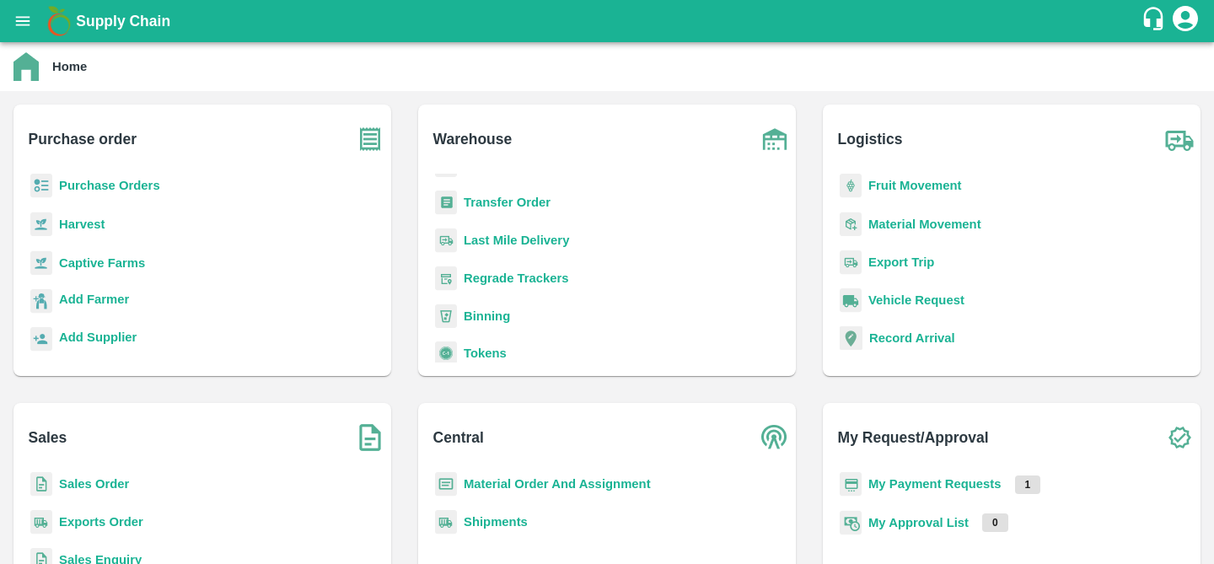
scroll to position [220, 0]
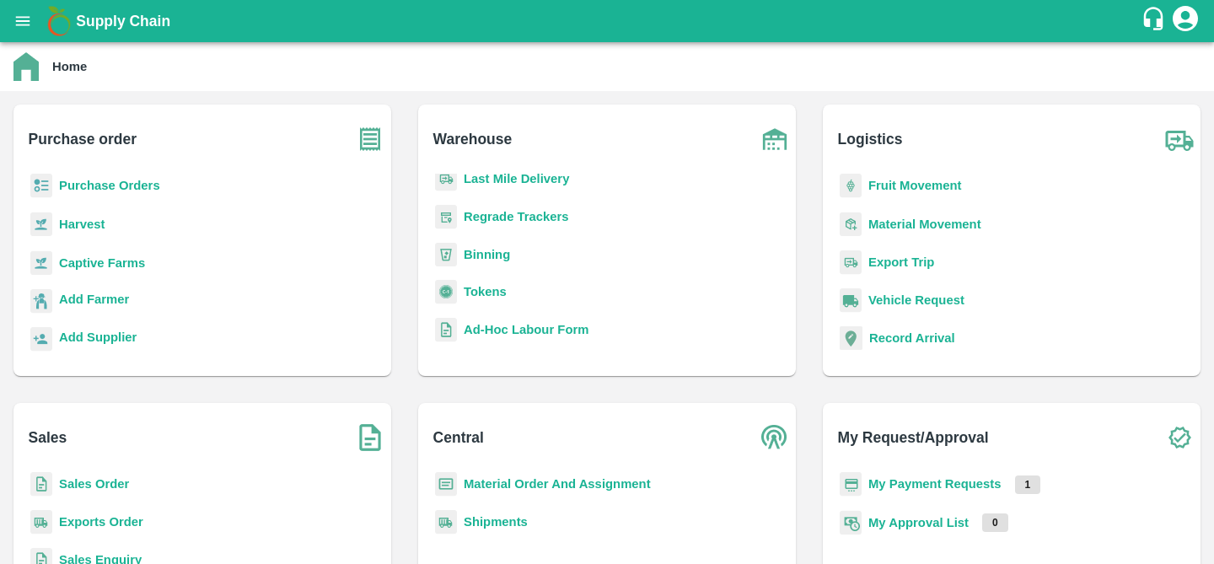
click at [513, 219] on b "Regrade Trackers" at bounding box center [516, 216] width 105 height 13
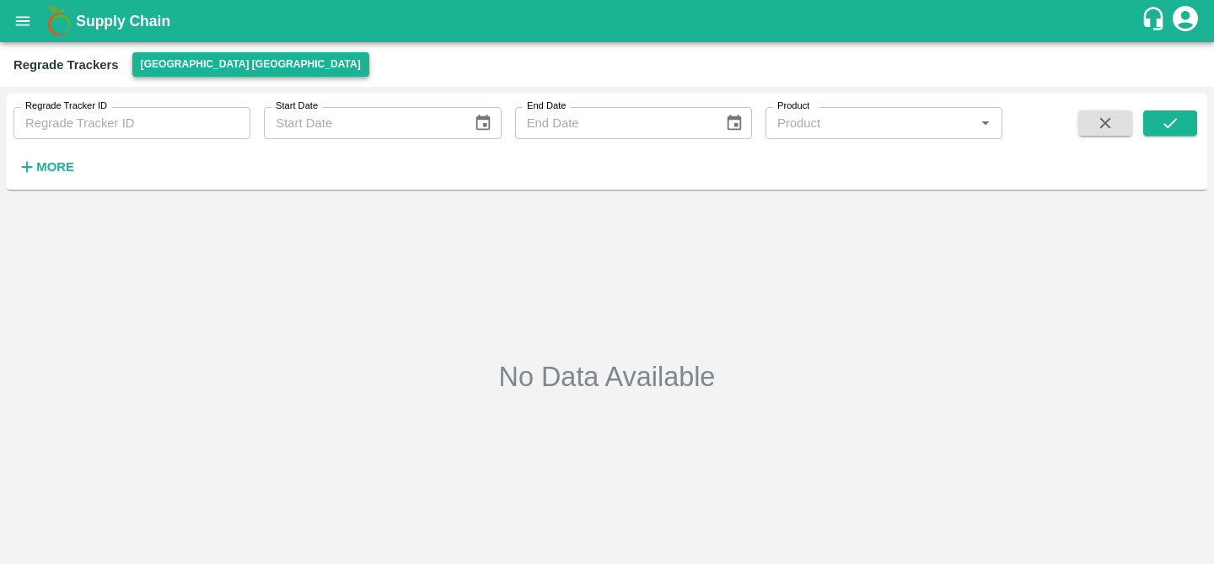
click at [203, 61] on button "[GEOGRAPHIC_DATA] [GEOGRAPHIC_DATA]" at bounding box center [250, 64] width 237 height 24
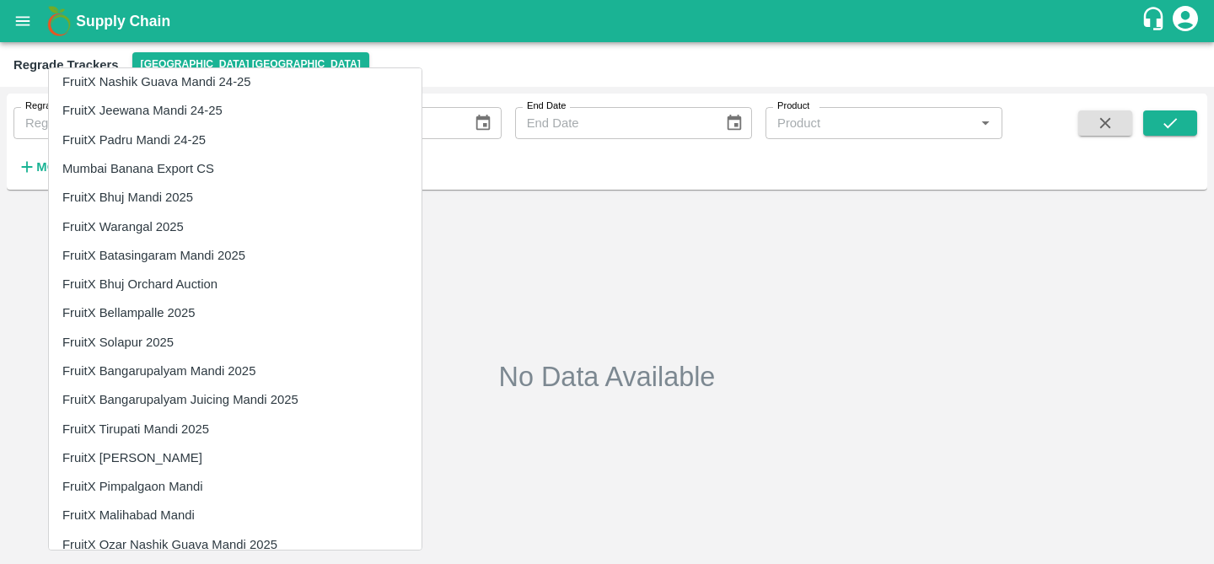
scroll to position [1006, 0]
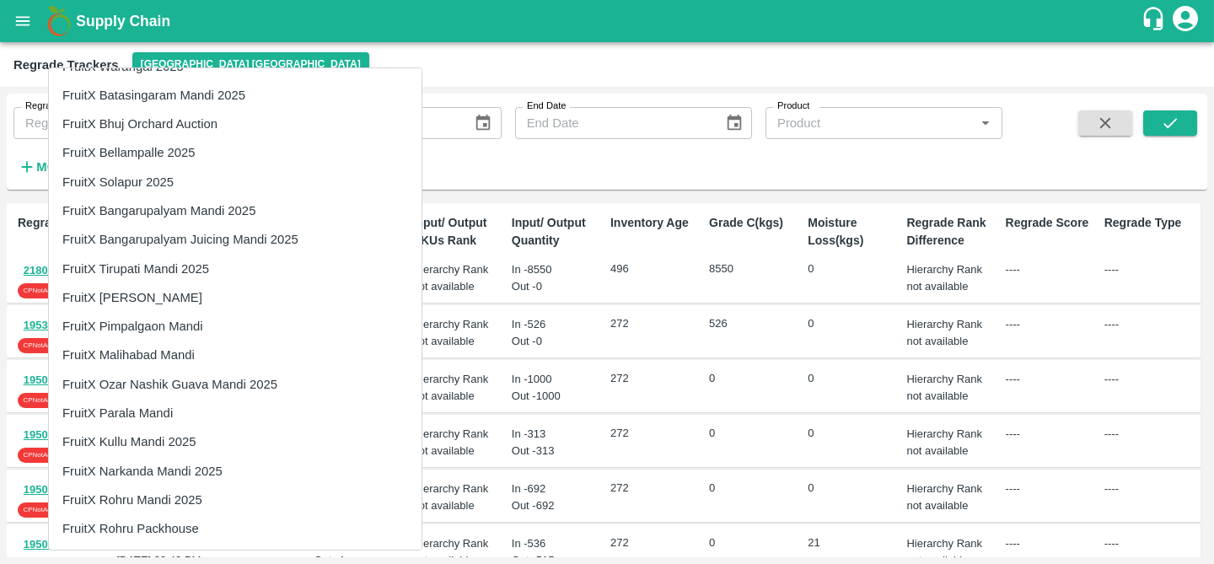
click at [164, 503] on li "FruitX Rohru Mandi 2025" at bounding box center [235, 500] width 373 height 29
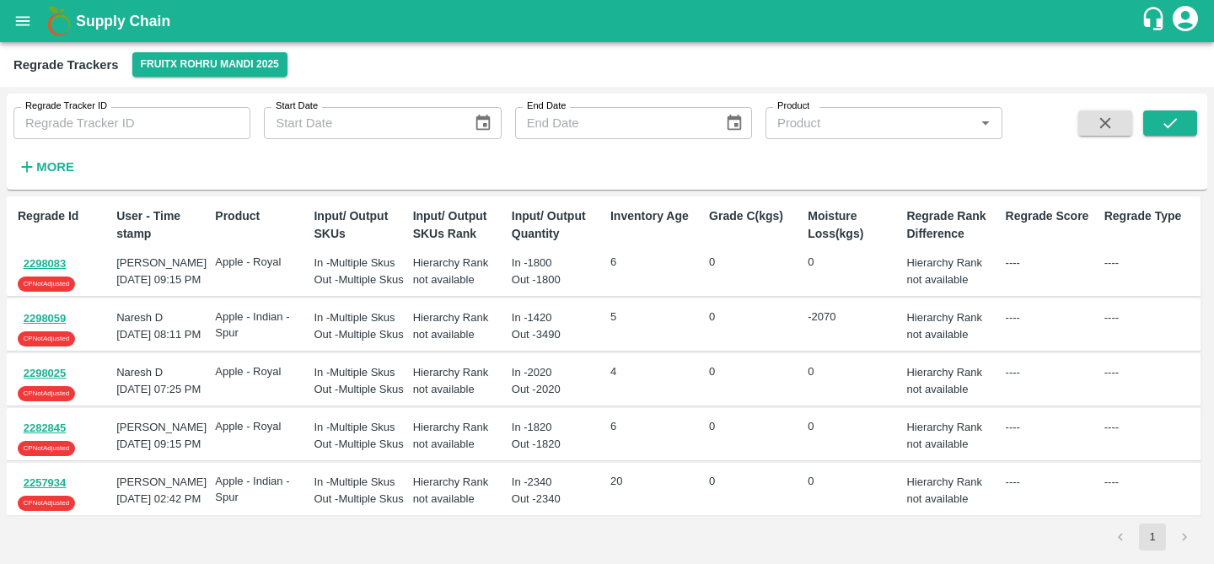
scroll to position [0, 0]
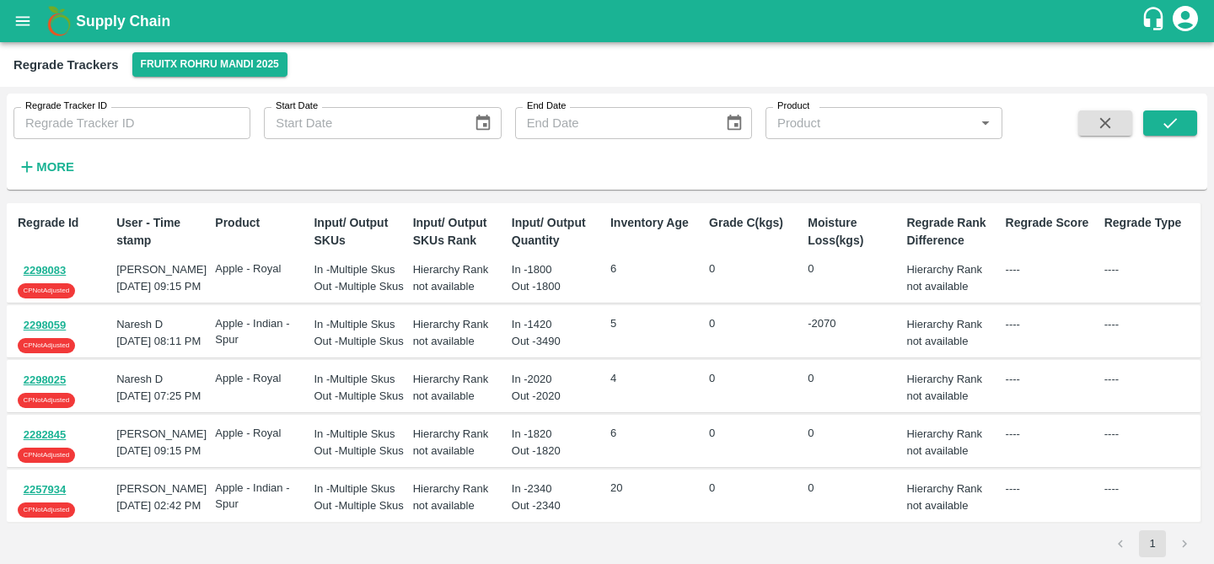
click at [289, 388] on div "2298025 CP Not Adjusted Naresh D [DATE] 07:25 PM Apple - Royal In - Multiple Sk…" at bounding box center [604, 386] width 1194 height 53
click at [353, 333] on div "In - Multiple Skus" at bounding box center [360, 324] width 92 height 17
click at [48, 336] on button "2298059" at bounding box center [45, 325] width 54 height 19
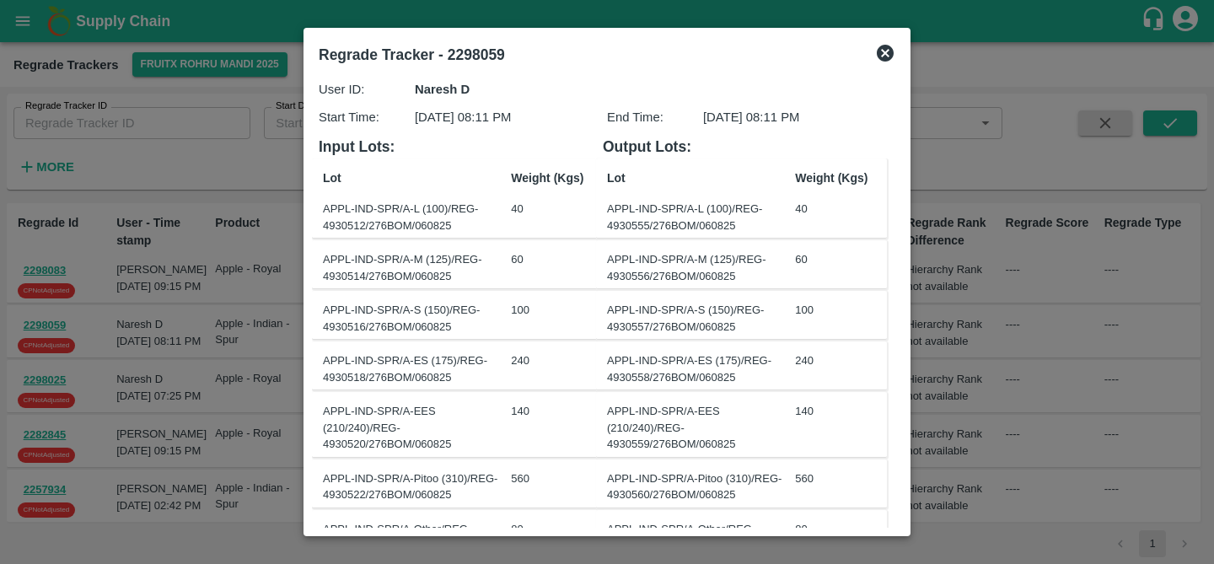
click at [884, 46] on icon at bounding box center [885, 53] width 17 height 17
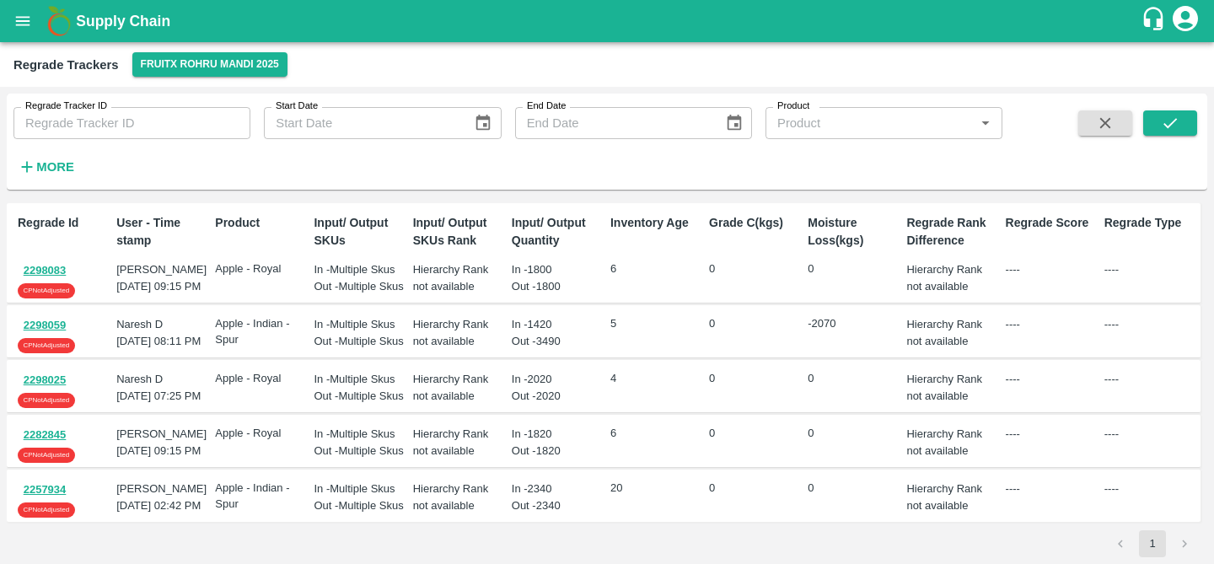
click at [653, 332] on p "5" at bounding box center [656, 324] width 92 height 16
click at [51, 335] on button "2298059" at bounding box center [45, 325] width 54 height 19
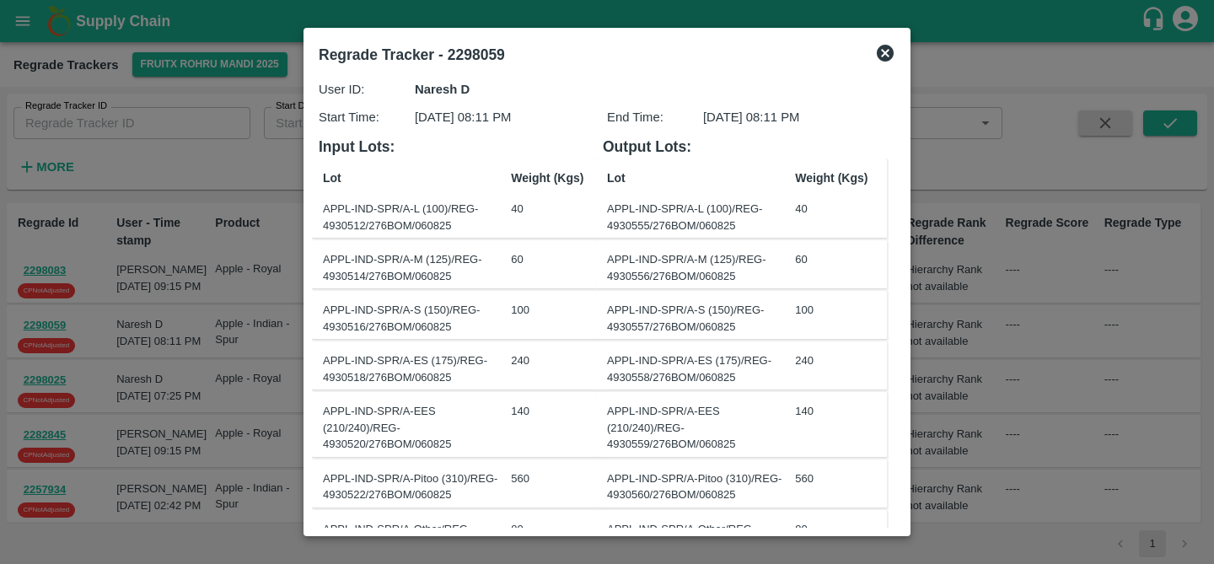
click at [687, 425] on div "APPL-IND-SPR/A-EES (210/240)/REG-4930559/276BOM/060825" at bounding box center [697, 428] width 181 height 50
click at [887, 54] on icon at bounding box center [885, 53] width 17 height 17
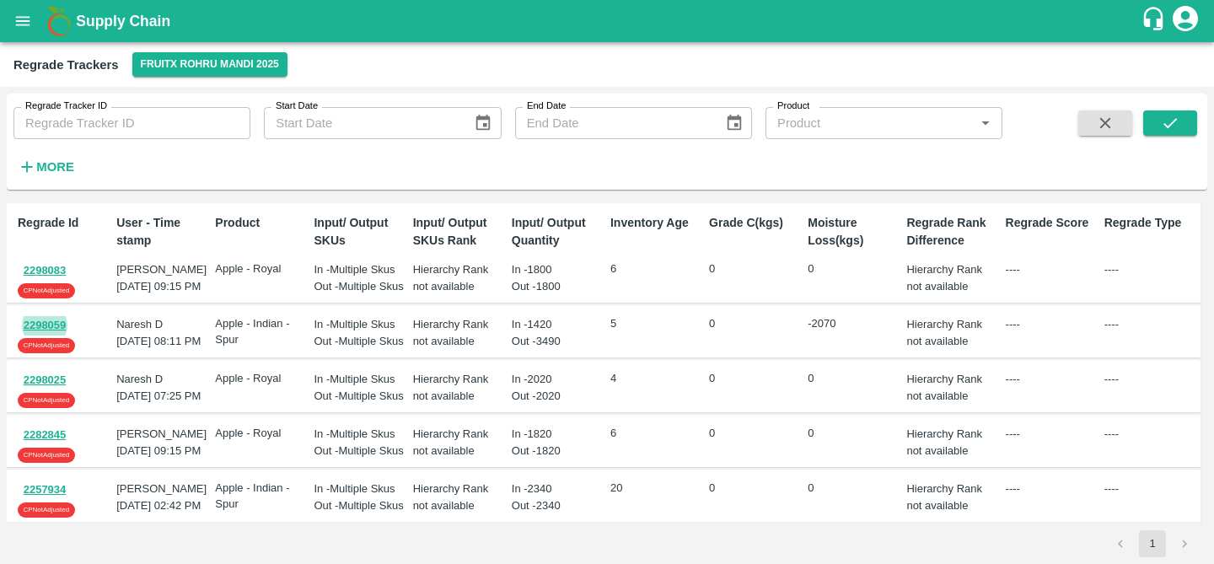
click at [544, 333] on div "In - 1420" at bounding box center [558, 324] width 92 height 17
copy div "1420"
click at [550, 350] on div "Out - 3490" at bounding box center [558, 341] width 92 height 17
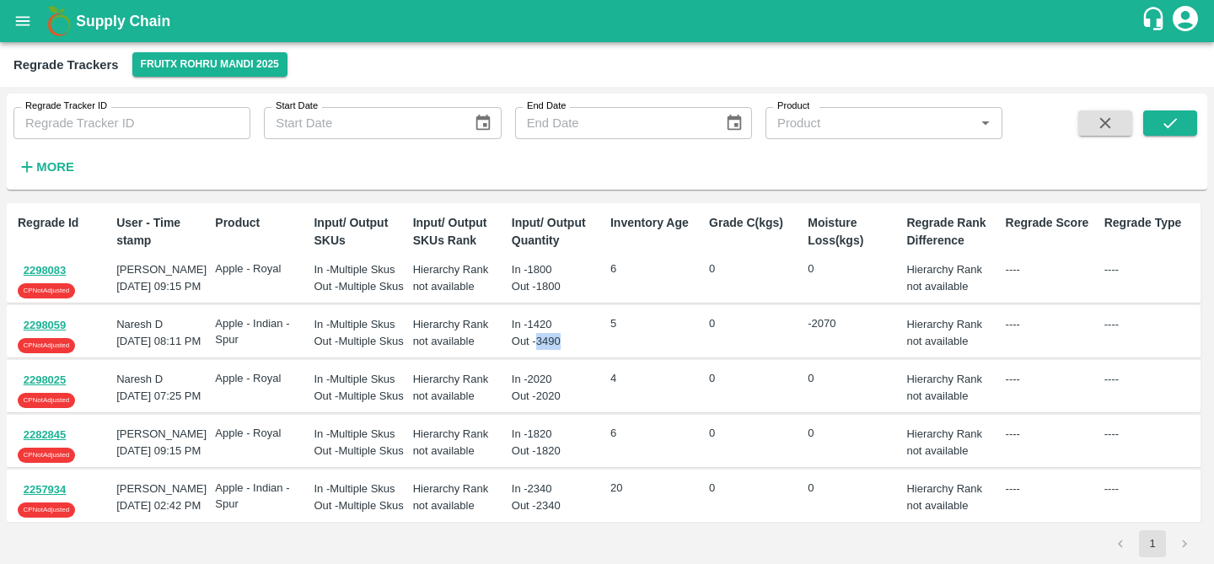
copy div "3490"
drag, startPoint x: 72, startPoint y: 340, endPoint x: 21, endPoint y: 337, distance: 50.6
click at [21, 337] on div "2298059 CP Not Adjusted" at bounding box center [64, 334] width 92 height 37
click at [21, 336] on button "2298059" at bounding box center [45, 325] width 54 height 19
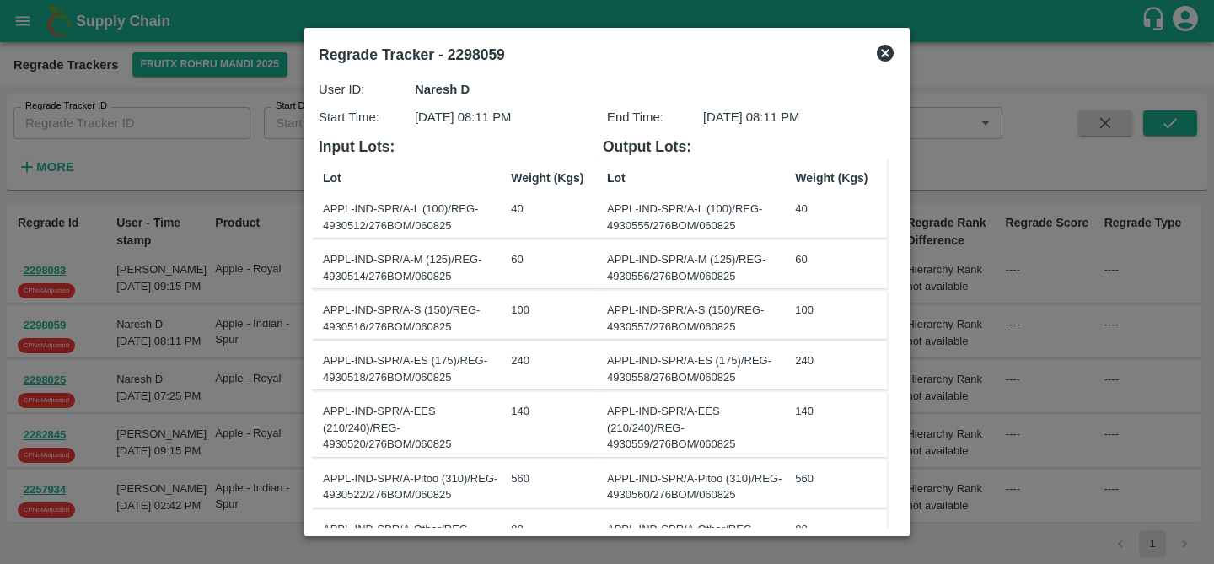
click at [41, 337] on div at bounding box center [607, 282] width 1214 height 564
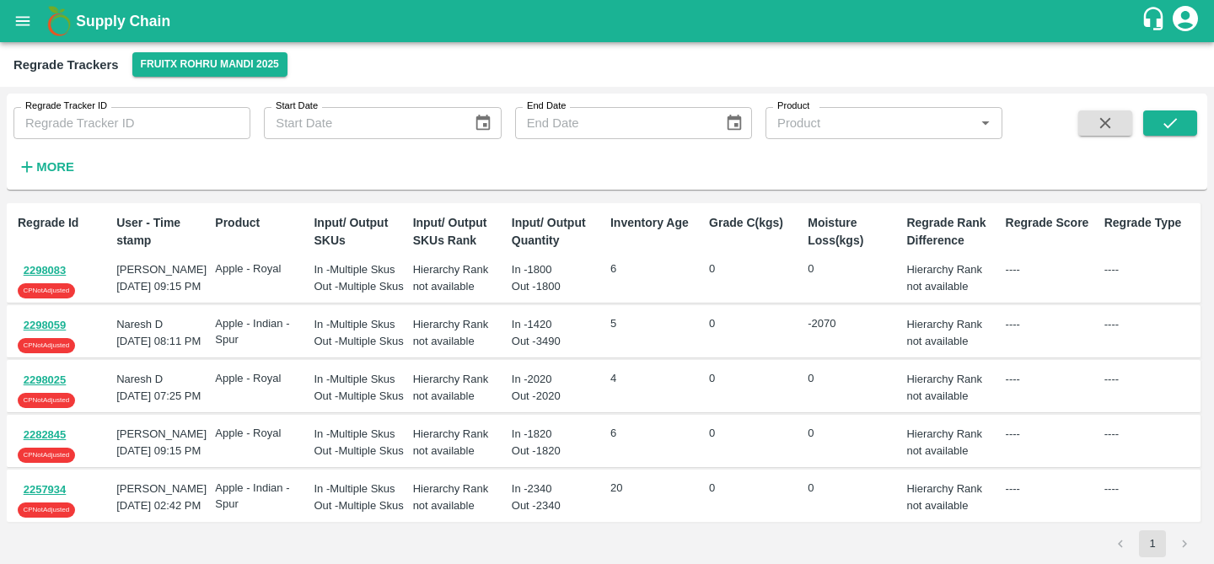
click at [50, 336] on button "2298059" at bounding box center [45, 325] width 54 height 19
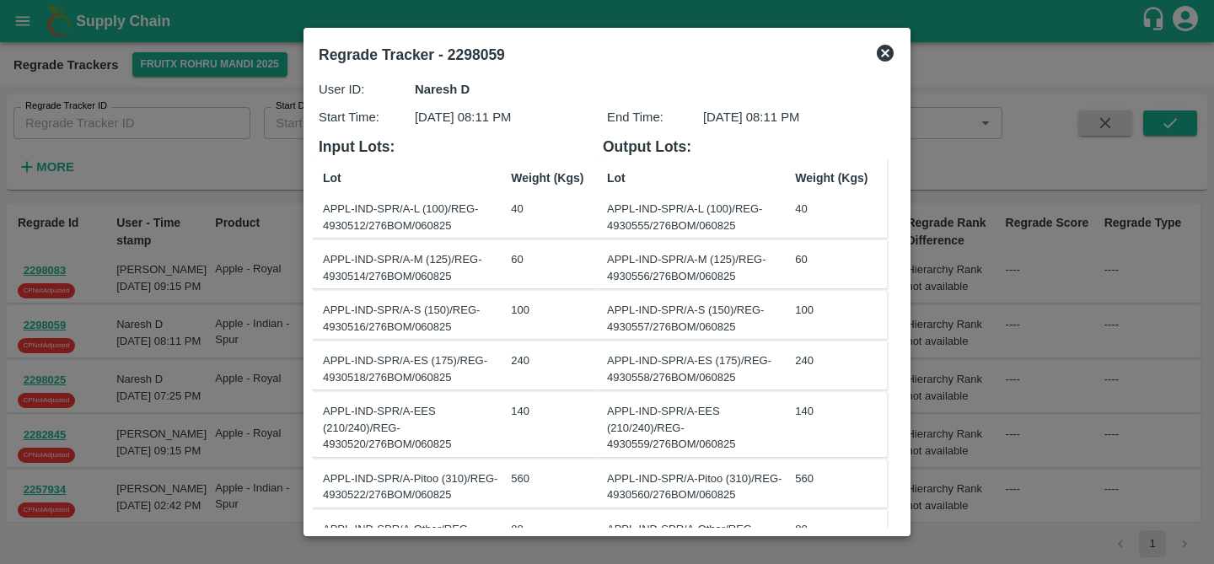
click at [486, 46] on b "Regrade Tracker - 2298059" at bounding box center [412, 54] width 186 height 17
copy b "2298059"
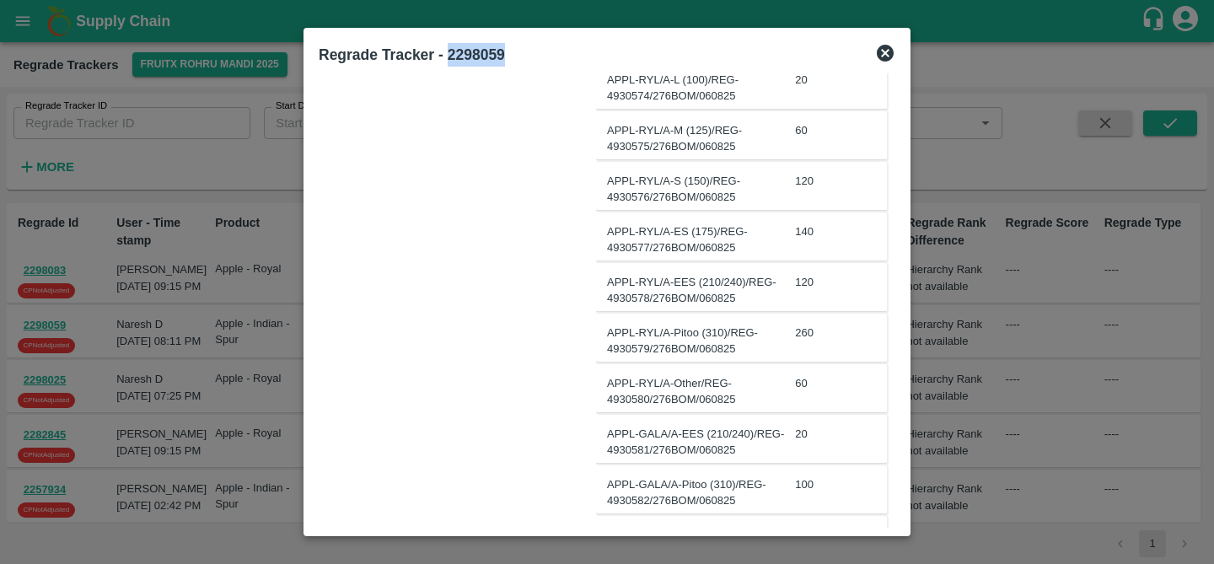
scroll to position [1221, 0]
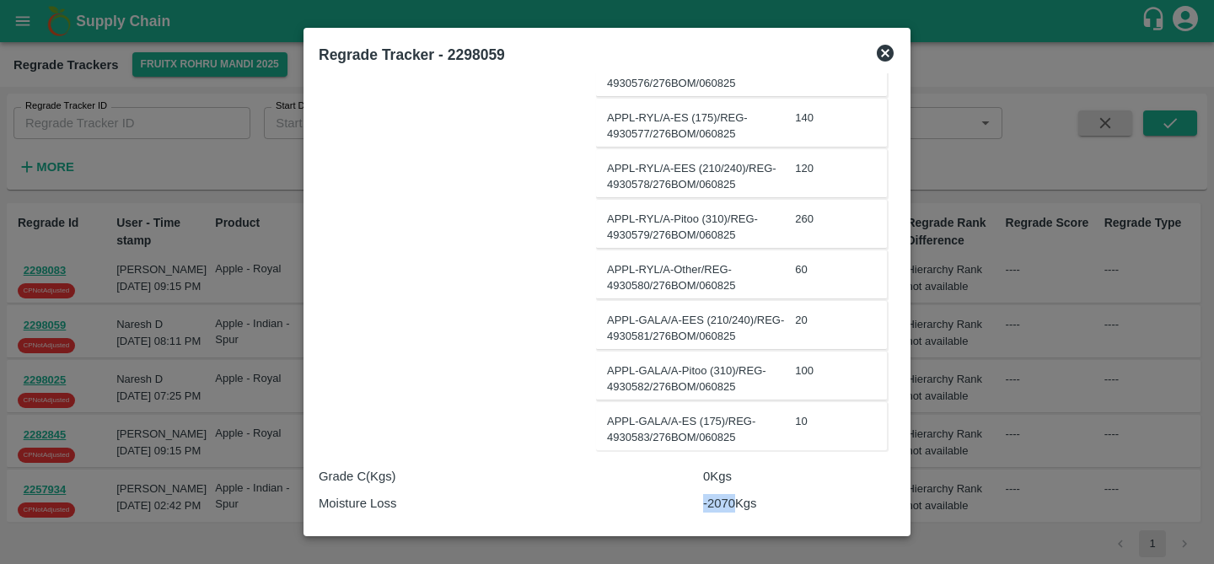
copy p "-2070"
drag, startPoint x: 701, startPoint y: 502, endPoint x: 733, endPoint y: 500, distance: 32.1
click at [733, 500] on p "-2070 Kgs" at bounding box center [799, 503] width 192 height 19
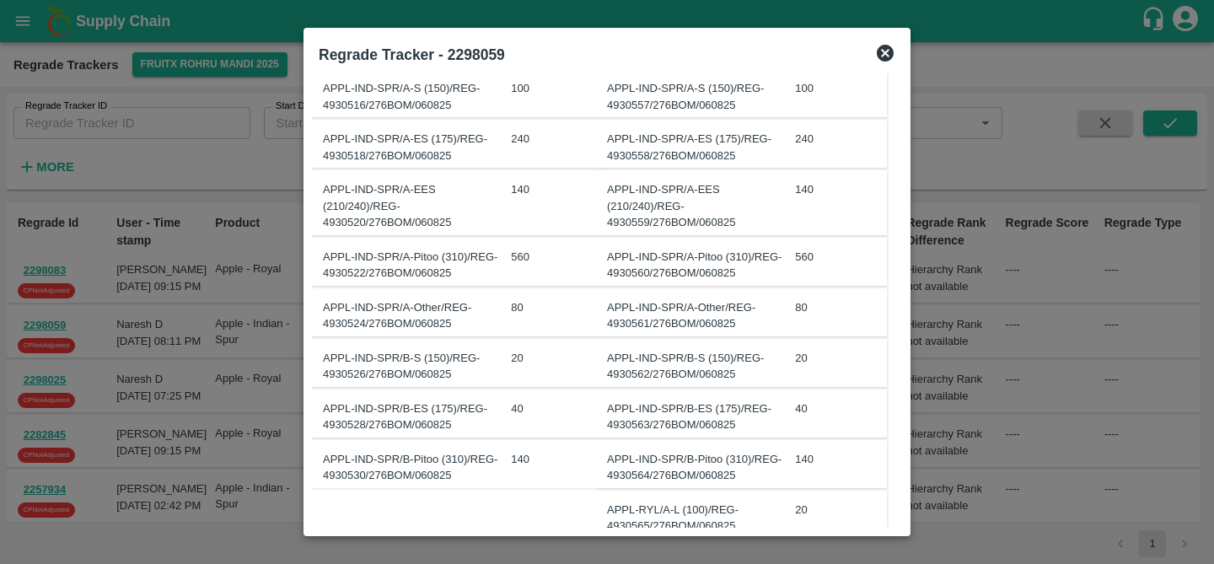
scroll to position [0, 0]
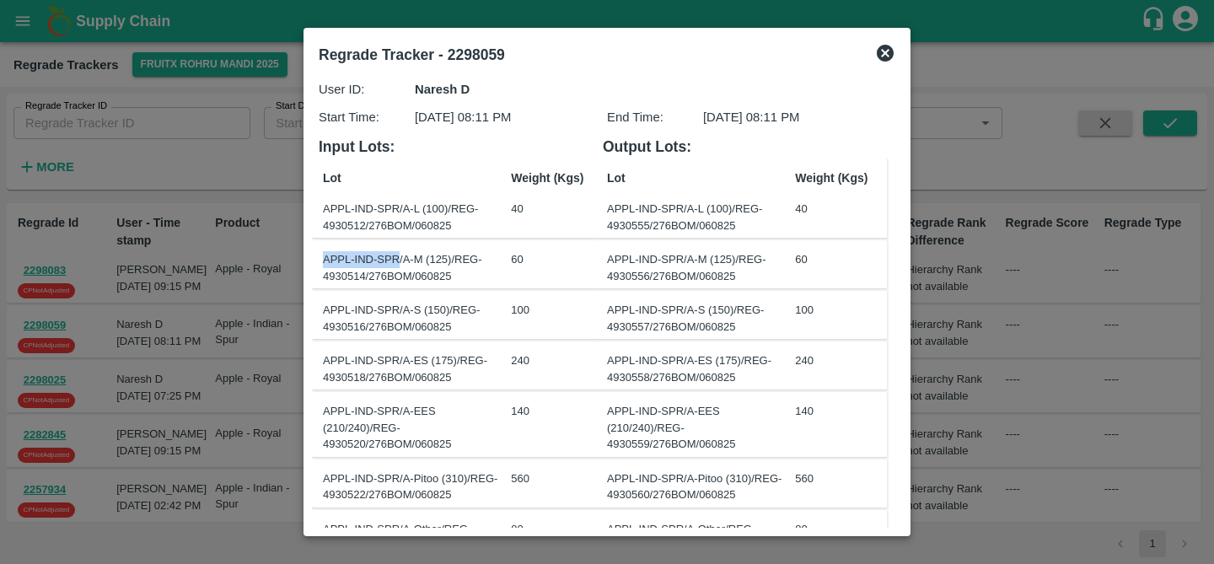
copy div "APPL-IND-SPR"
drag, startPoint x: 325, startPoint y: 259, endPoint x: 397, endPoint y: 253, distance: 72.7
click at [397, 253] on div "APPL-IND-SPR/A-M (125)/REG-4930514/276BOM/060825" at bounding box center [413, 267] width 181 height 33
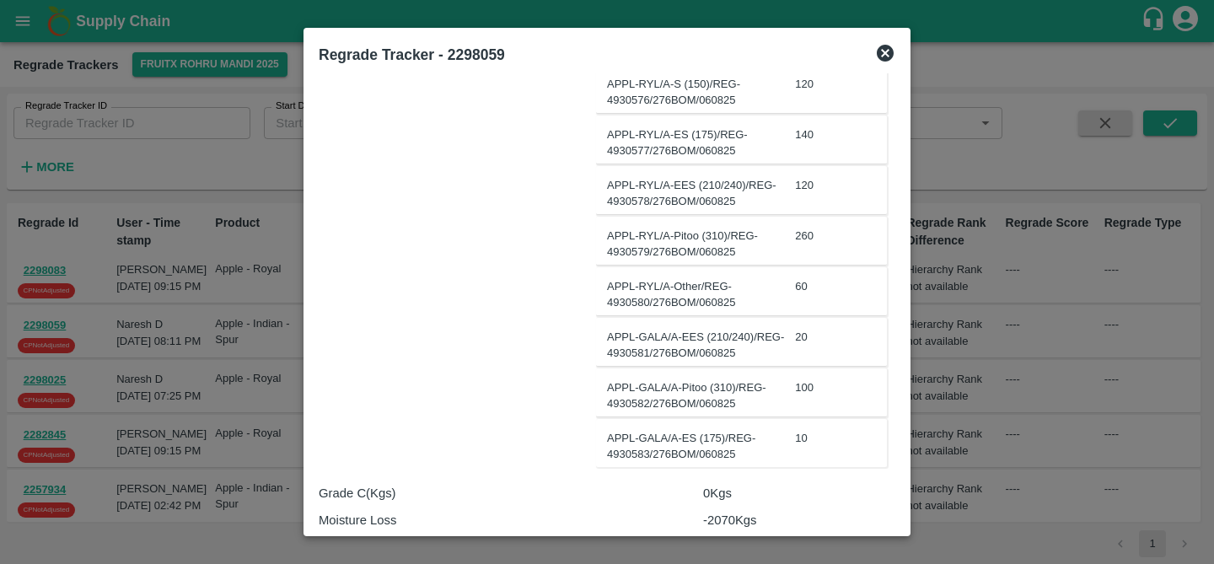
scroll to position [1197, 0]
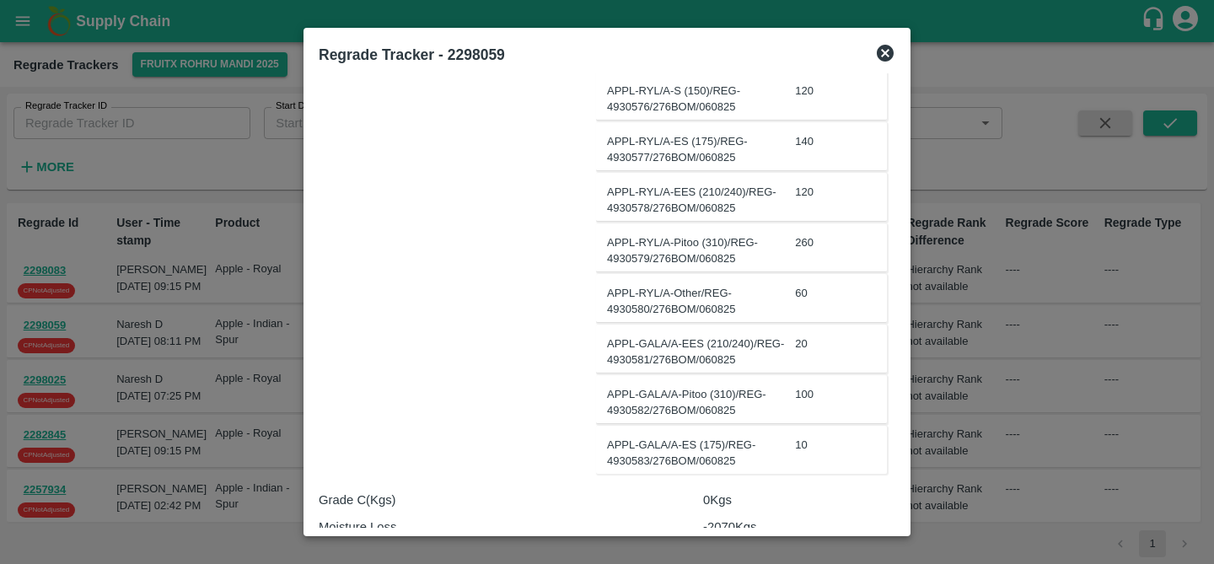
click at [610, 238] on div "APPL-RYL/A-Pitoo (310)/REG-4930579/276BOM/060825" at bounding box center [697, 250] width 181 height 33
click at [641, 239] on div "APPL-RYL/A-Pitoo (310)/REG-4930579/276BOM/060825" at bounding box center [697, 250] width 181 height 33
copy div "APPL-RYL"
click at [613, 394] on div "APPL-GALA/A-Pitoo (310)/REG-4930582/276BOM/060825" at bounding box center [697, 402] width 181 height 33
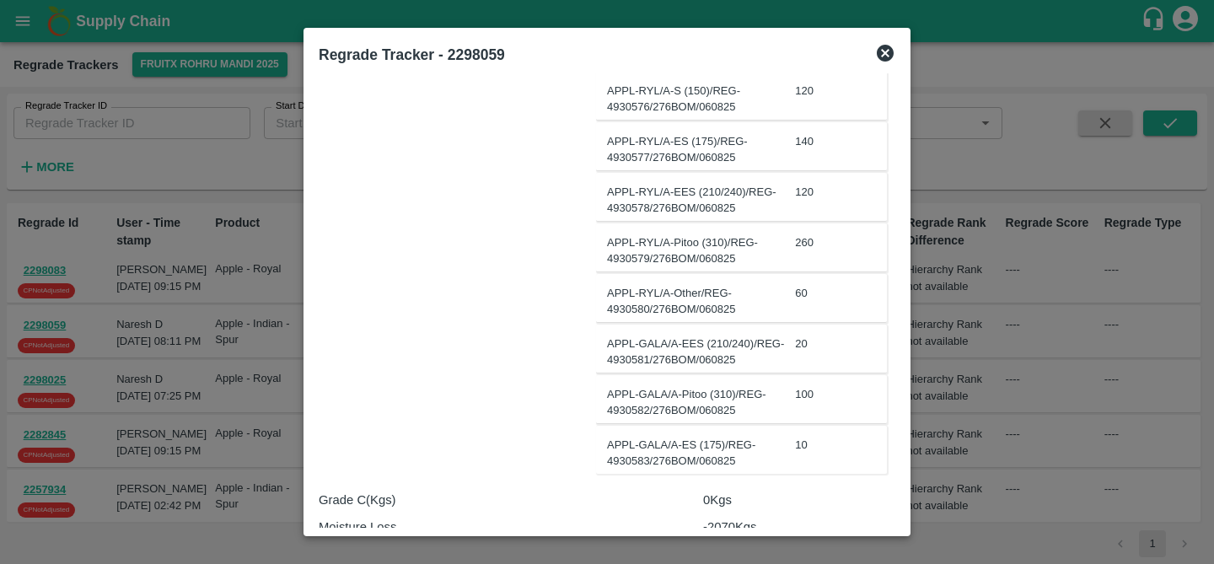
click at [613, 394] on div "APPL-GALA/A-Pitoo (310)/REG-4930582/276BOM/060825" at bounding box center [697, 402] width 181 height 33
click at [664, 392] on div "APPL-GALA/A-Pitoo (310)/REG-4930582/276BOM/060825" at bounding box center [697, 402] width 181 height 33
copy div "APPL-GALA/"
